Goal: Information Seeking & Learning: Learn about a topic

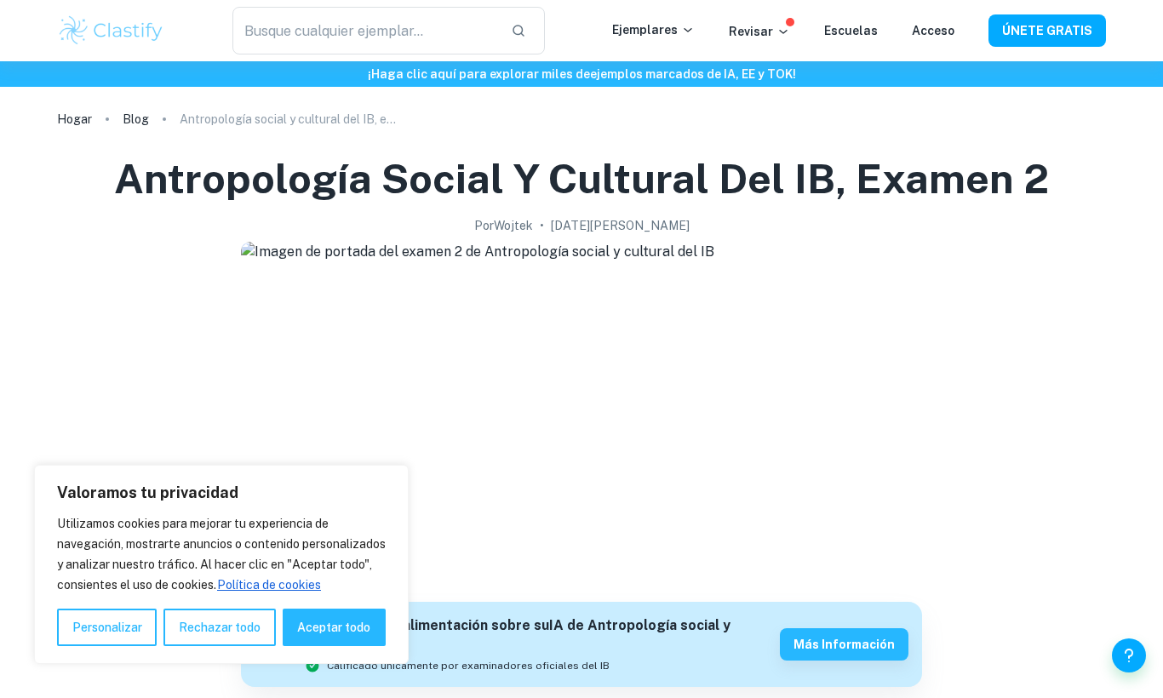
click at [547, 490] on img at bounding box center [581, 412] width 681 height 341
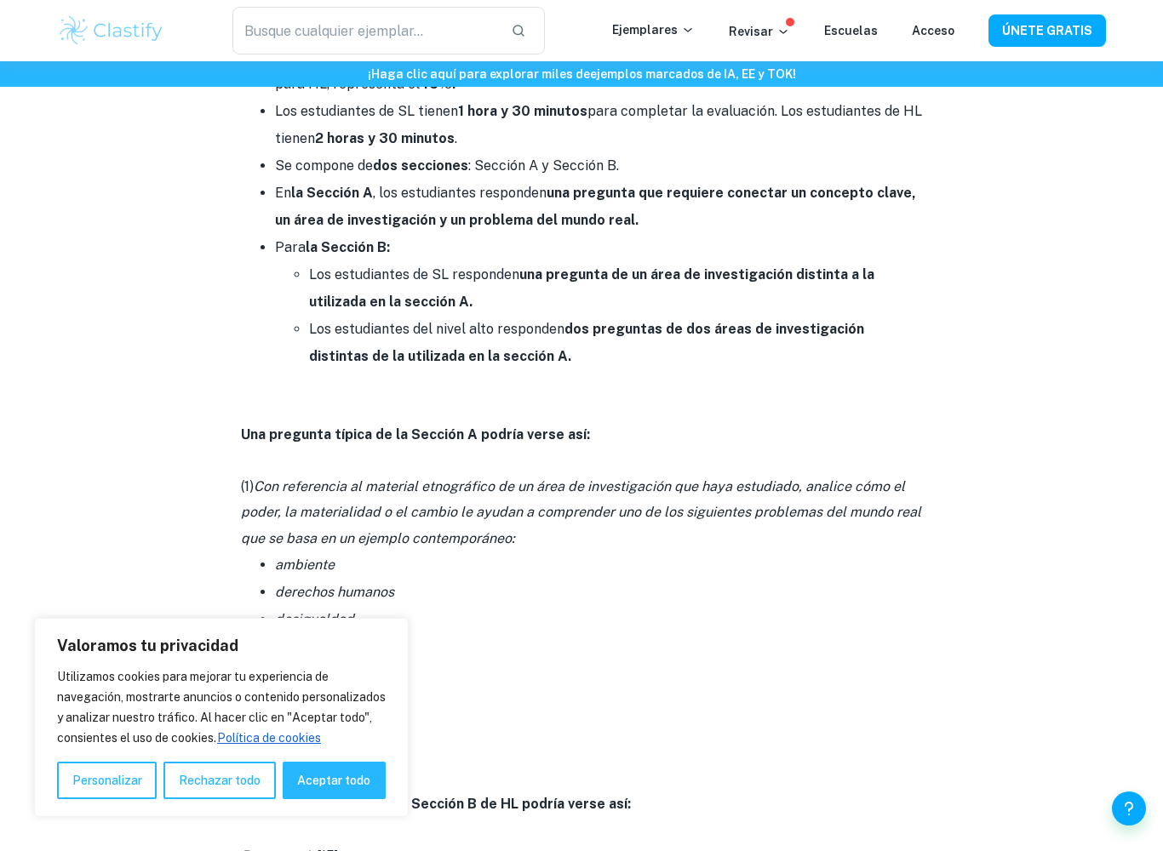
scroll to position [891, 0]
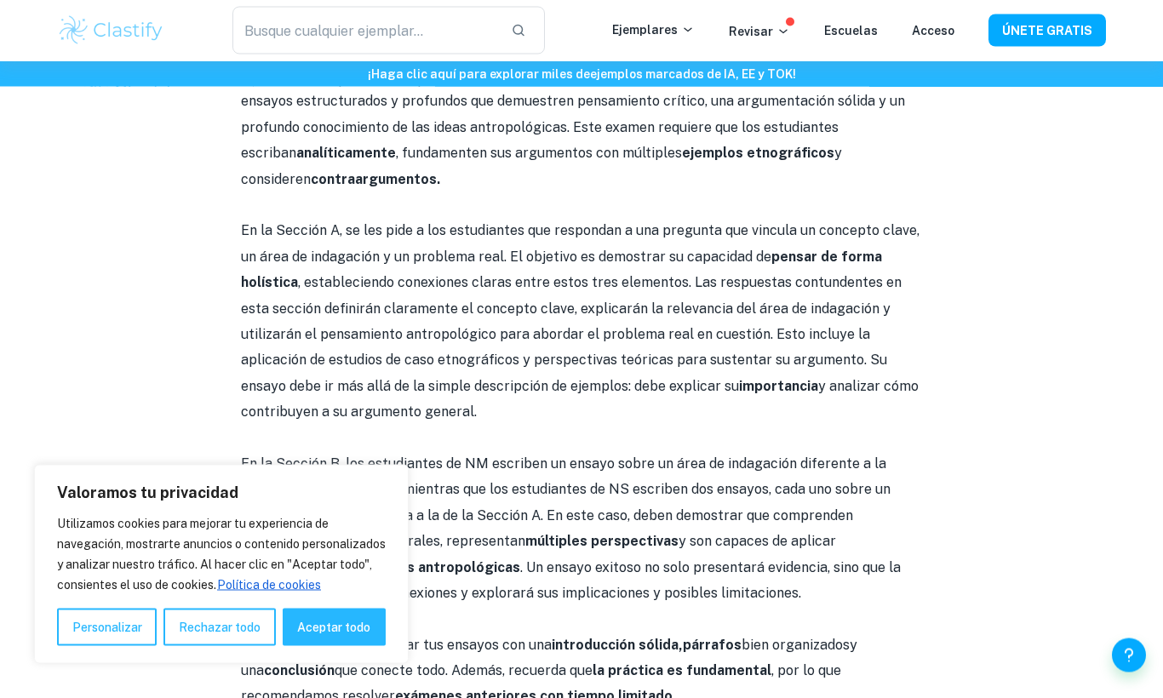
scroll to position [2757, 0]
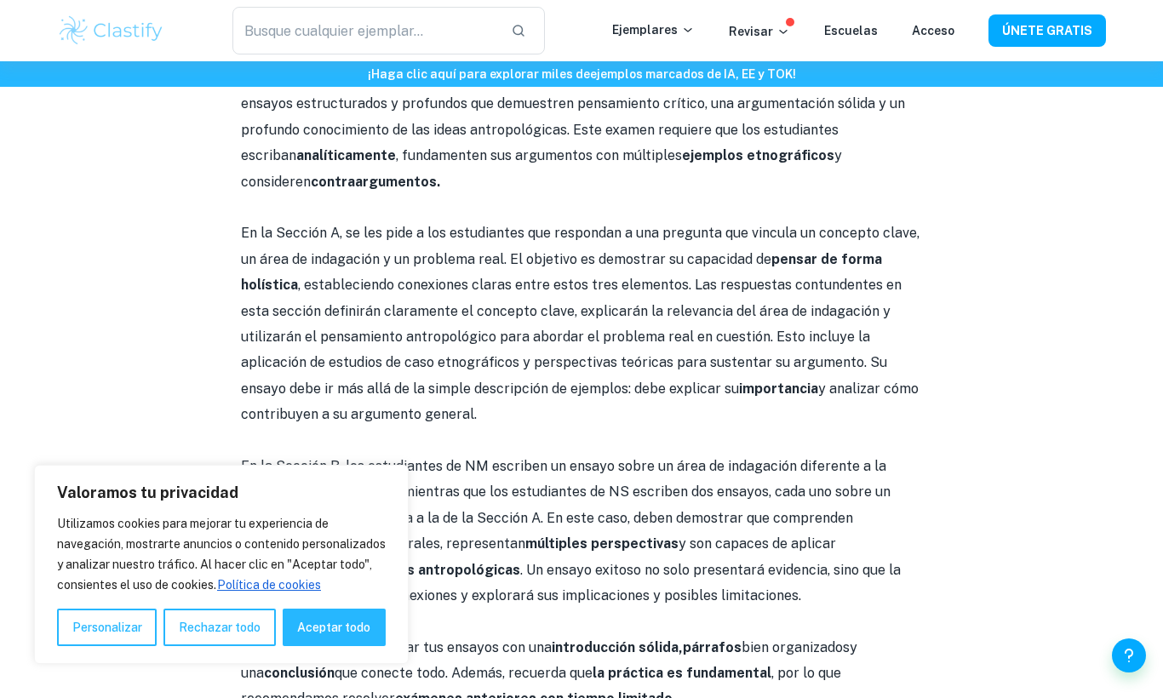
click at [370, 626] on font "Aceptar todo" at bounding box center [333, 628] width 73 height 14
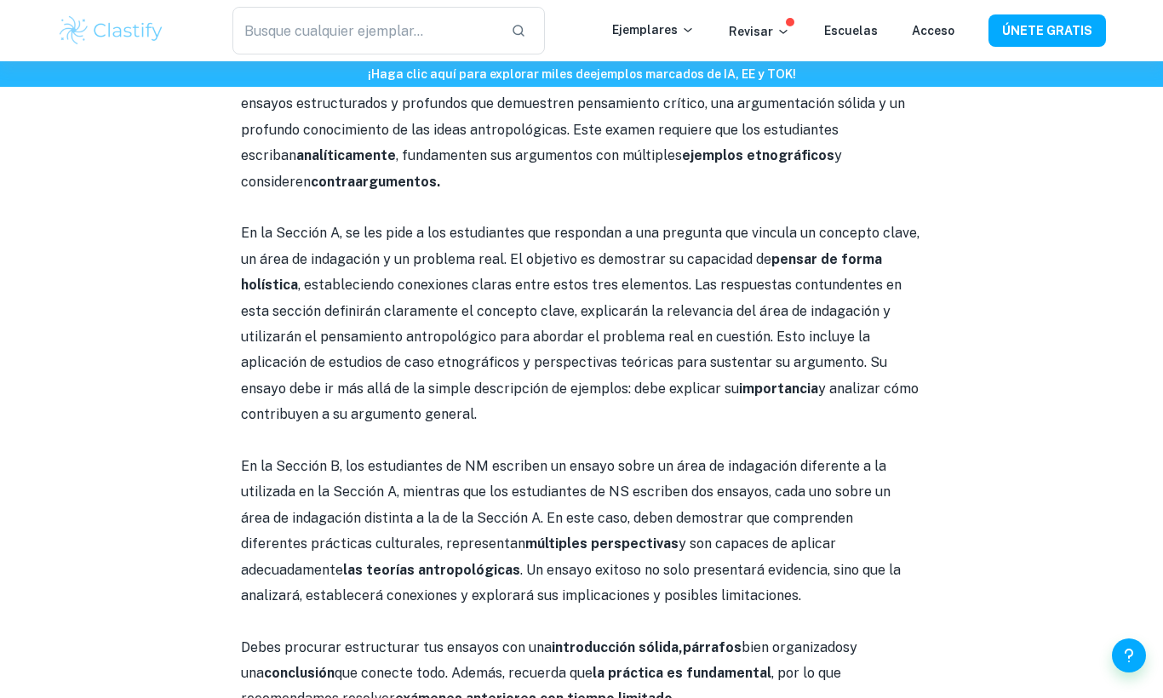
checkbox input "true"
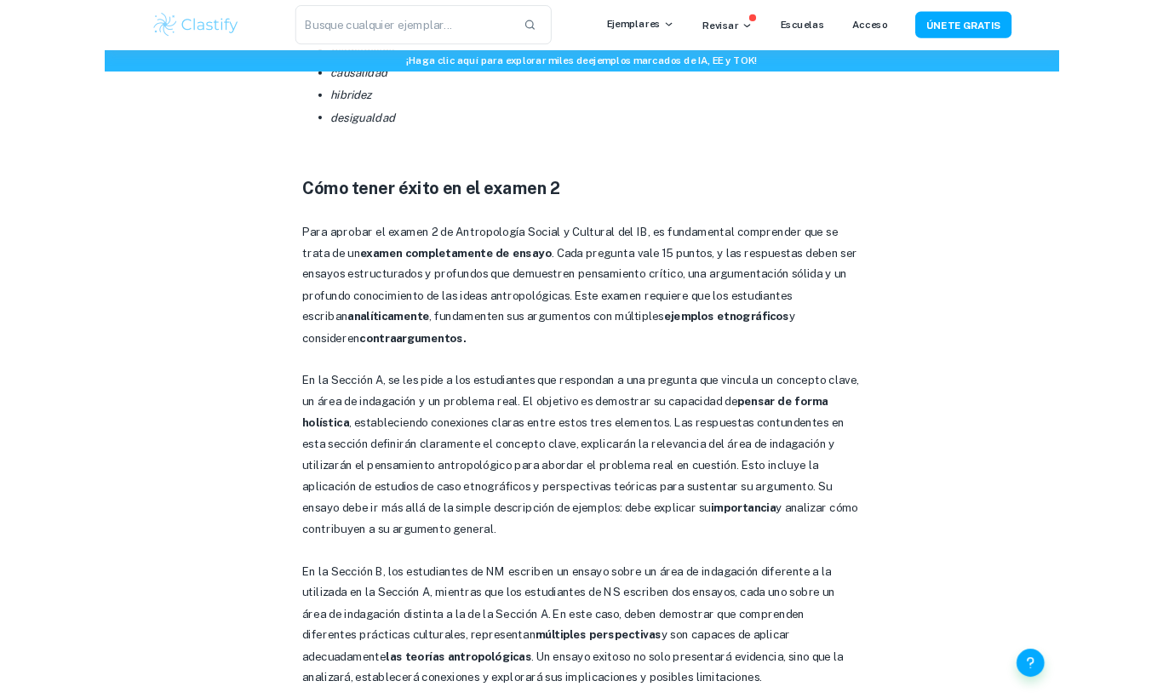
scroll to position [2526, 0]
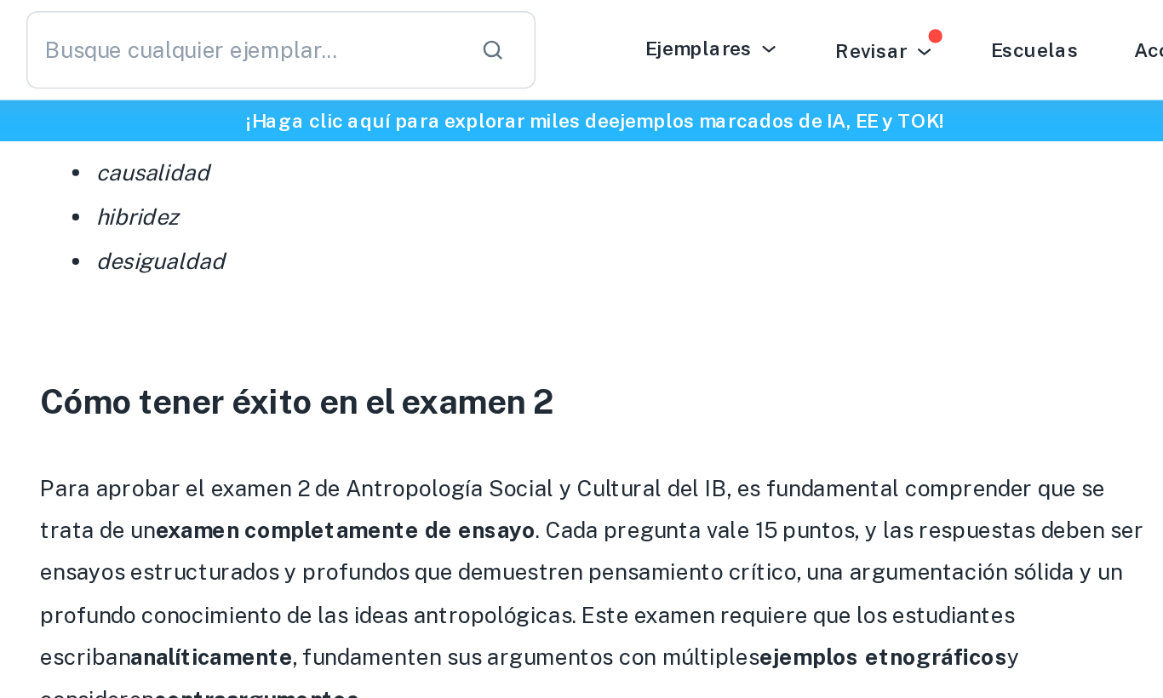
click at [695, 261] on p at bounding box center [581, 274] width 681 height 26
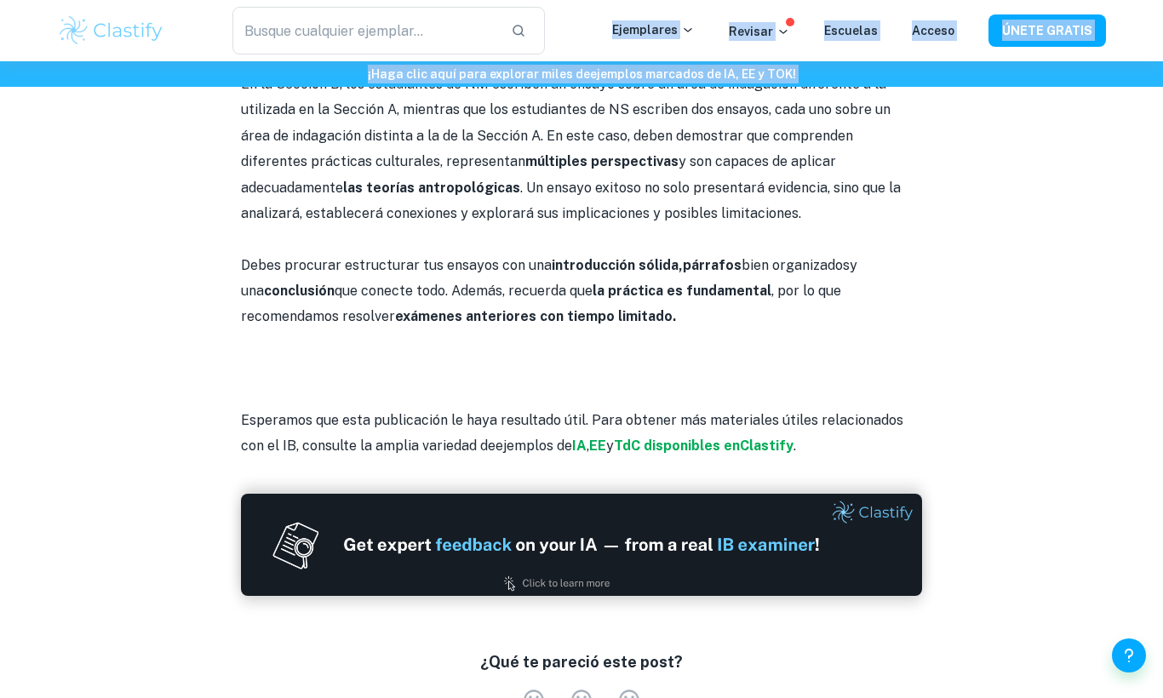
scroll to position [3133, 0]
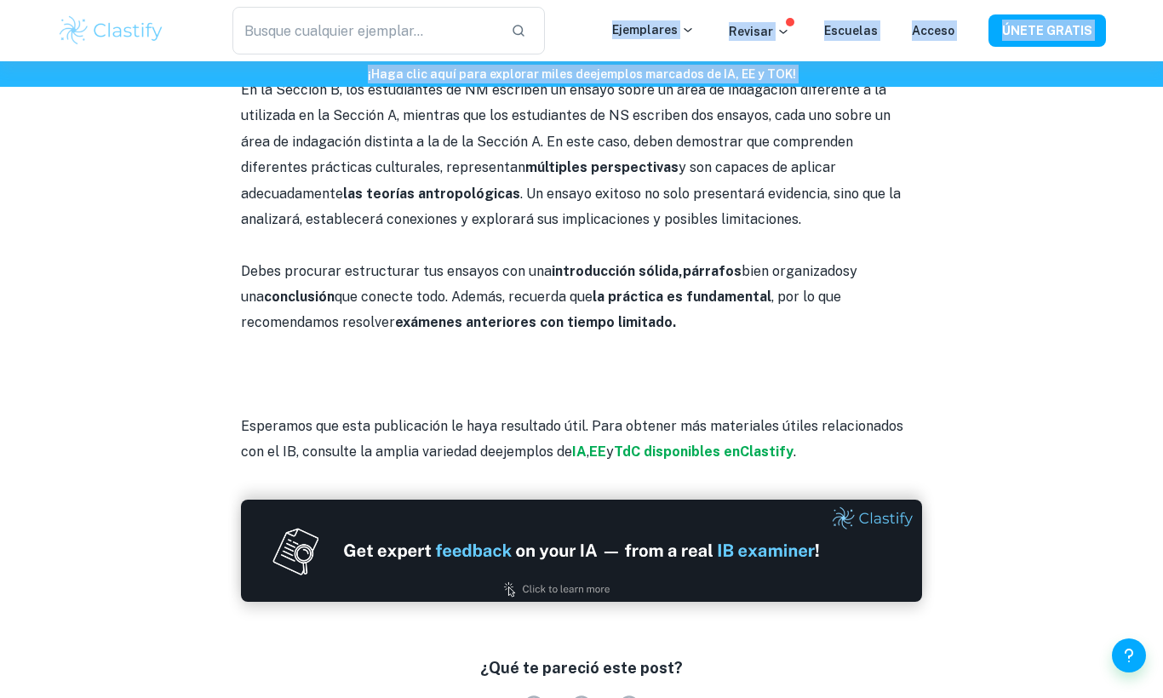
copy div "Lo ip Dolorsi A , con adipiscinge seddoeius tem incididu utl etdolore magnaali …"
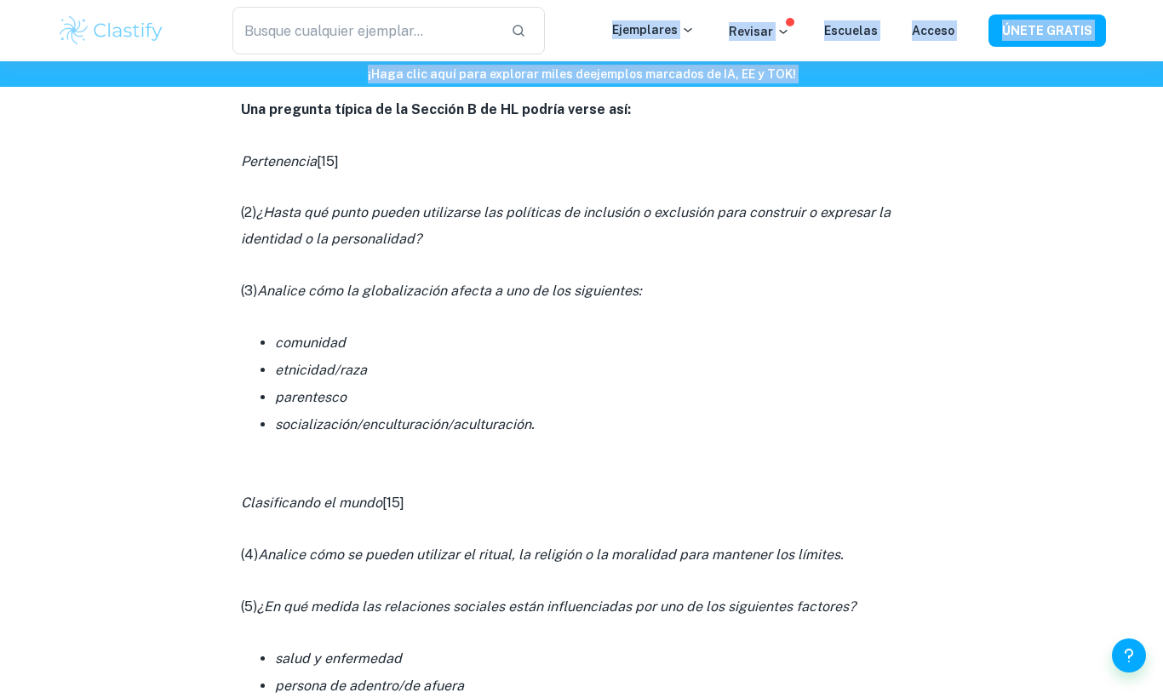
scroll to position [1561, 0]
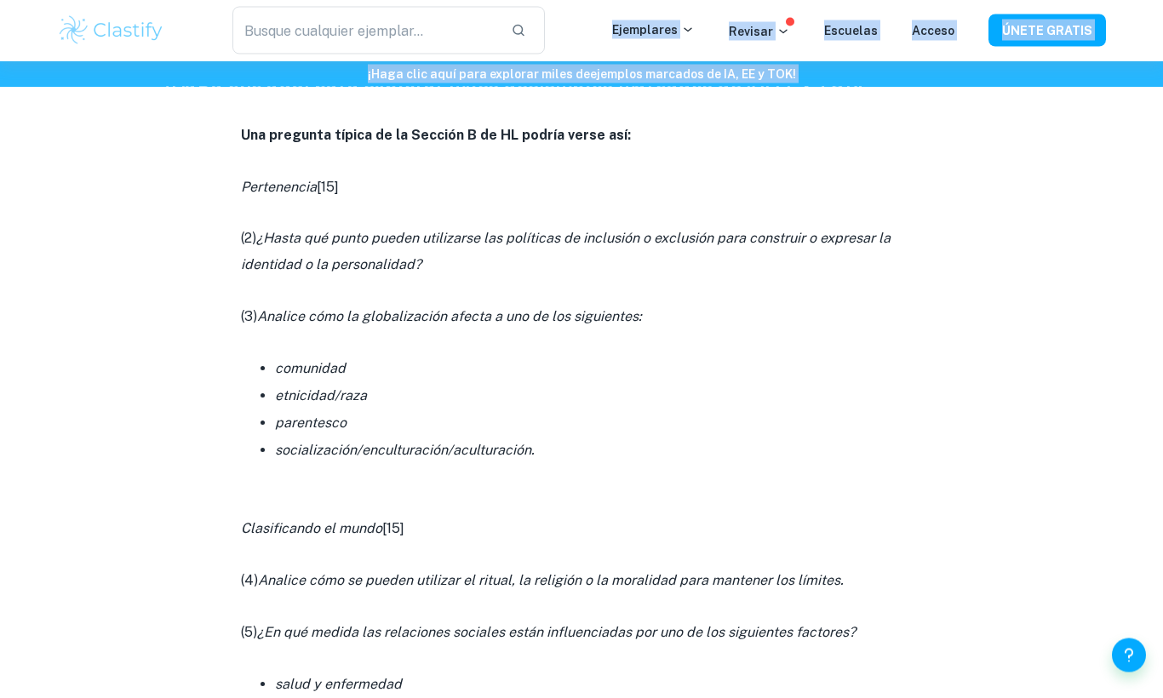
click at [782, 438] on li "socialización/enculturación/aculturación." at bounding box center [598, 451] width 647 height 27
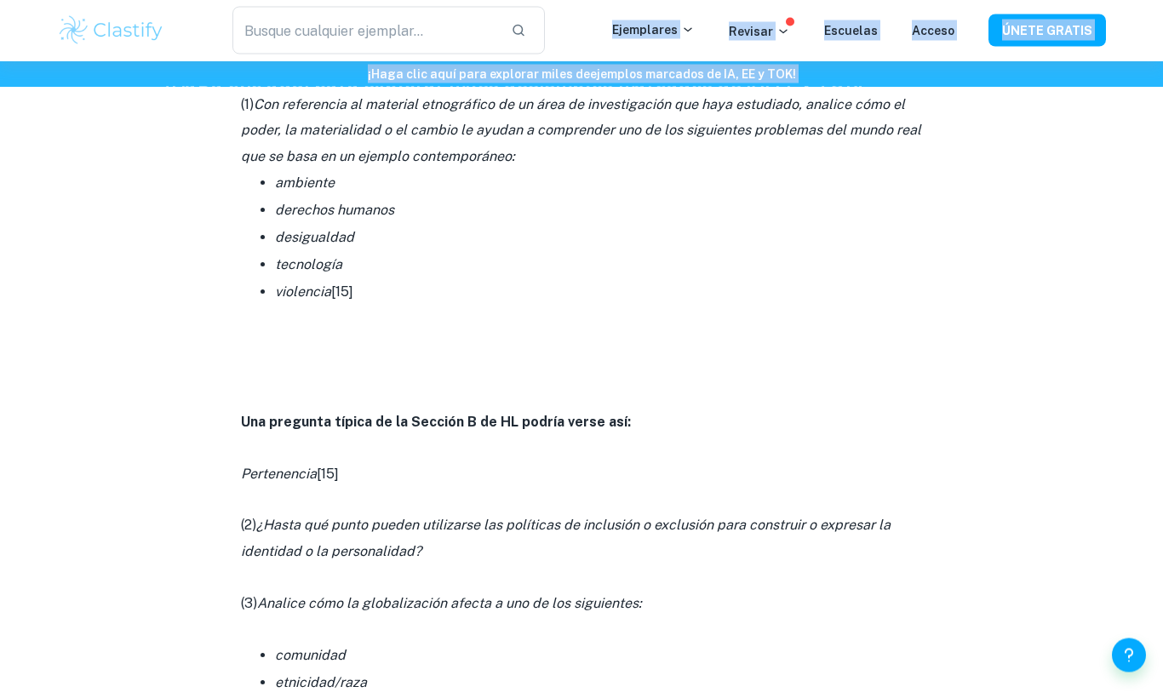
scroll to position [1150, 0]
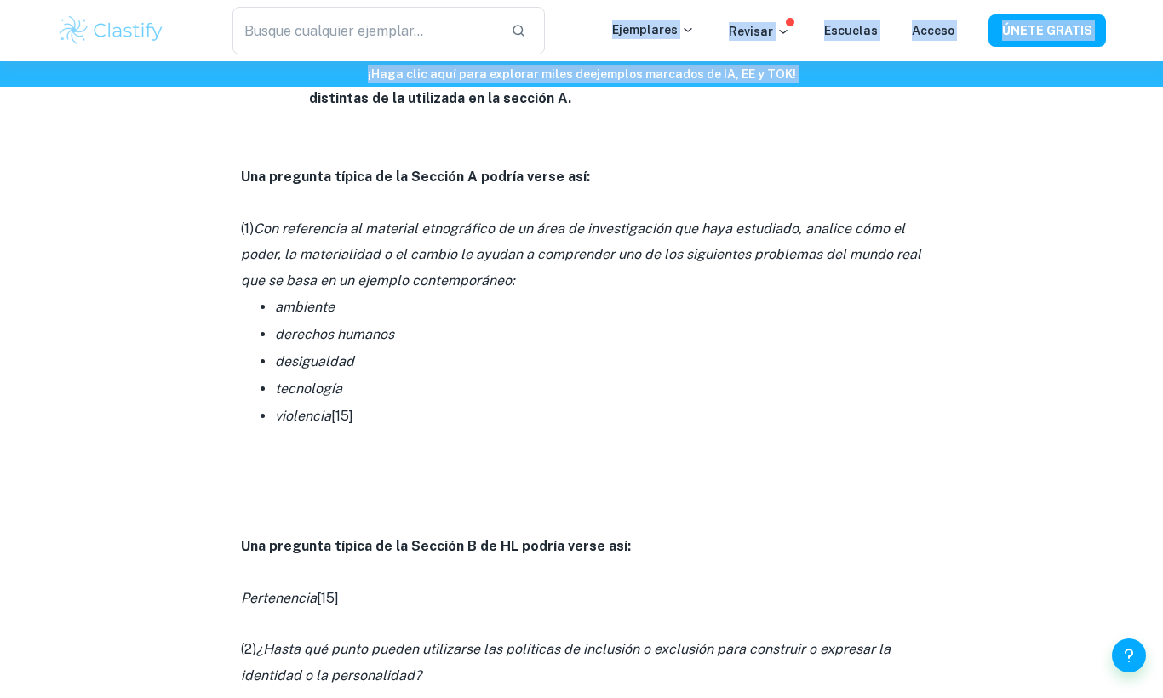
click at [770, 430] on p at bounding box center [581, 443] width 681 height 26
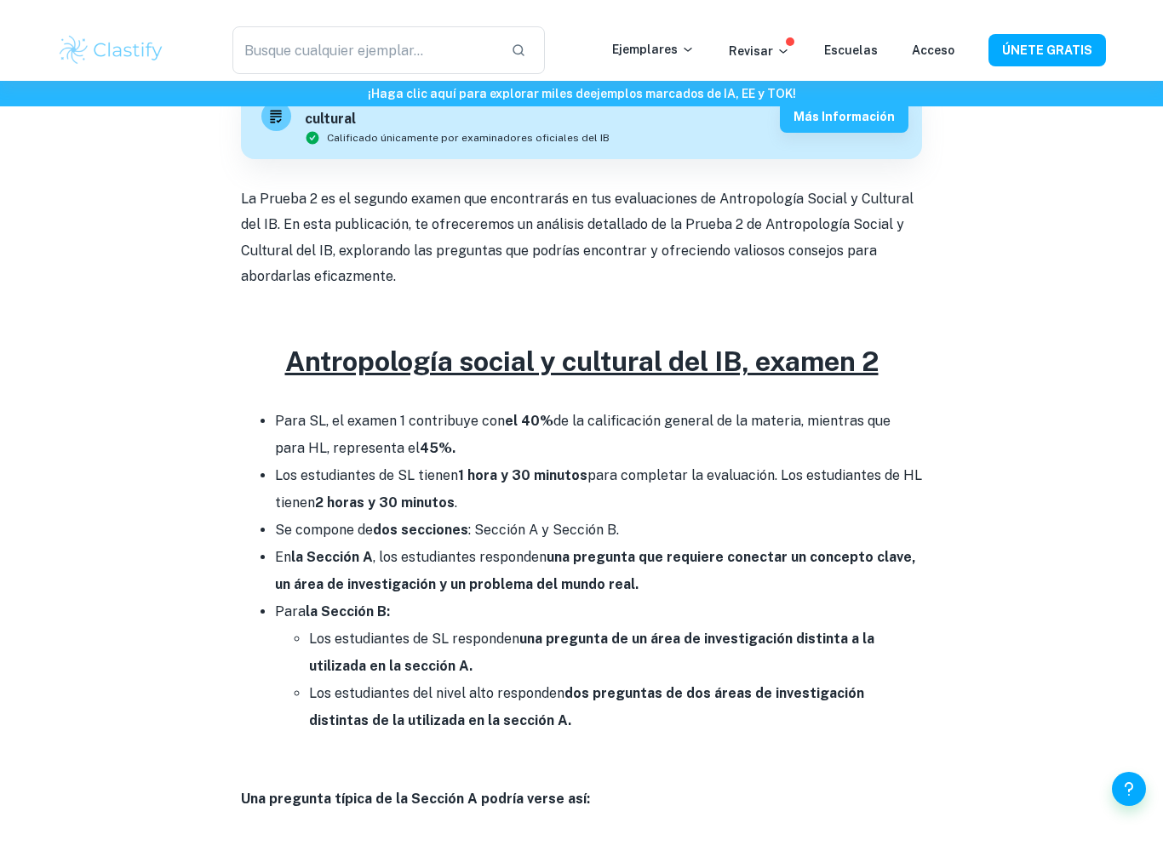
scroll to position [524, 0]
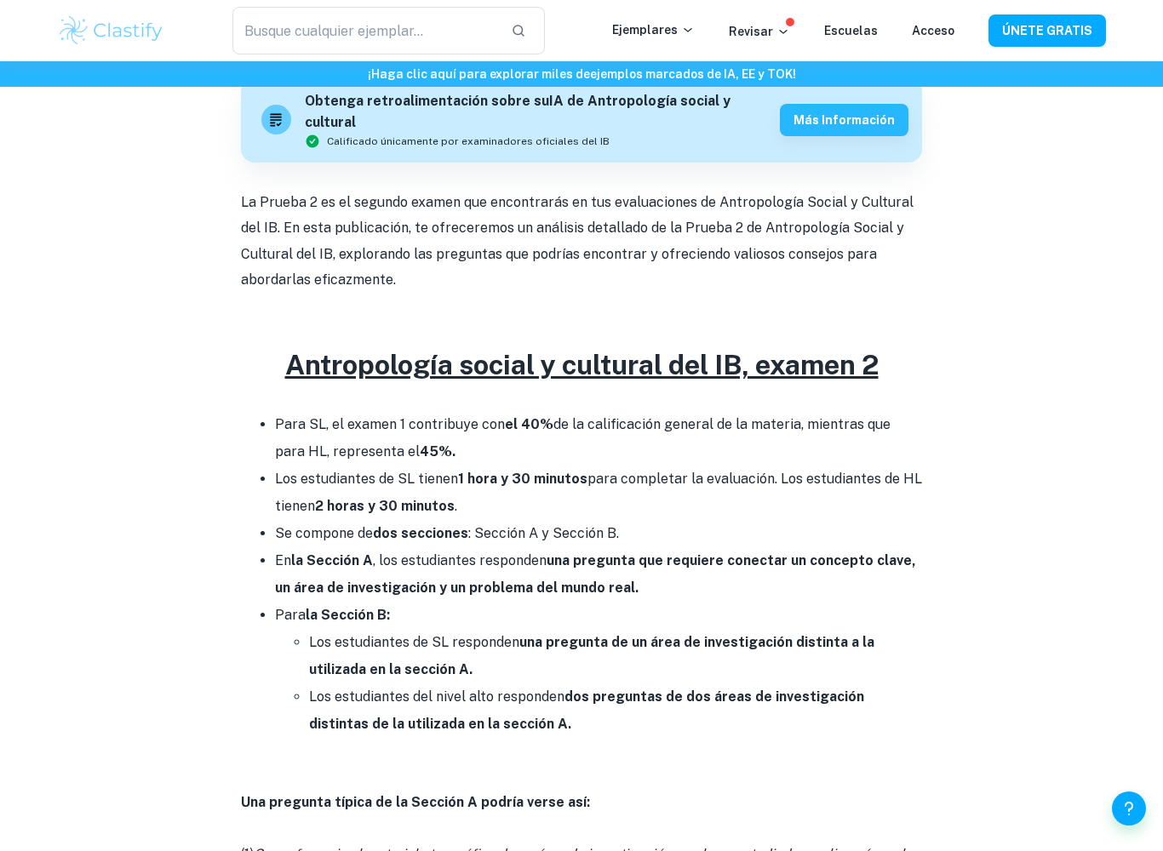
click at [818, 386] on p at bounding box center [581, 399] width 681 height 26
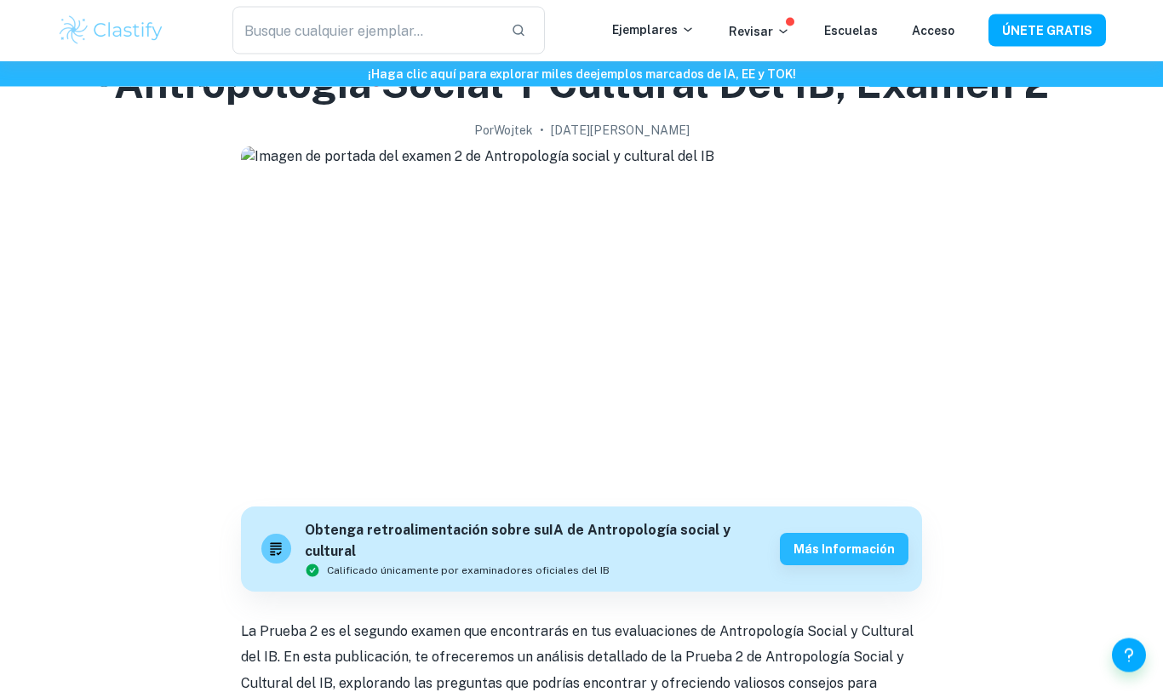
scroll to position [0, 0]
